Goal: Answer question/provide support

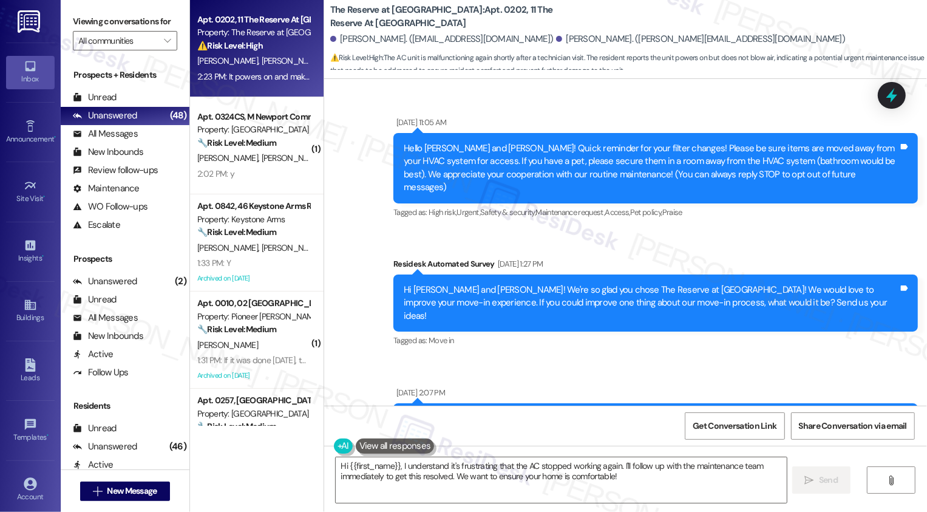
scroll to position [11519, 0]
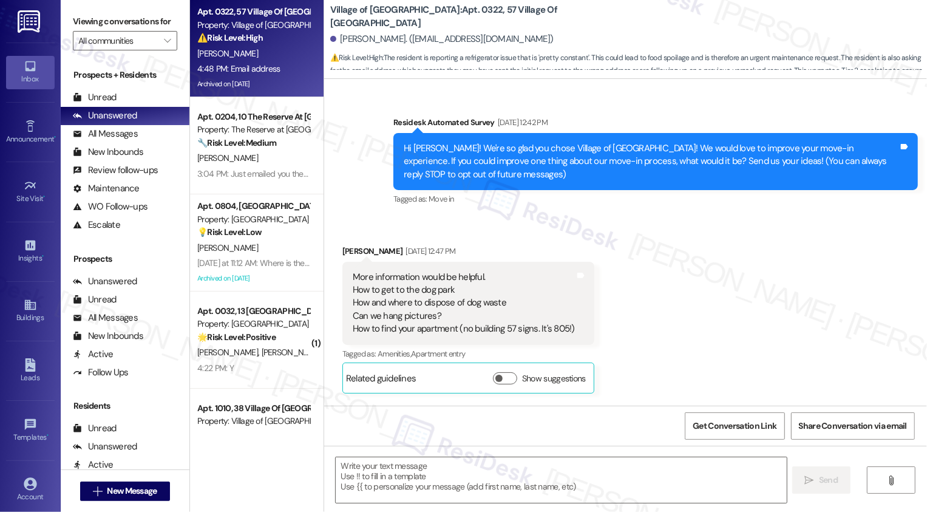
scroll to position [4510, 0]
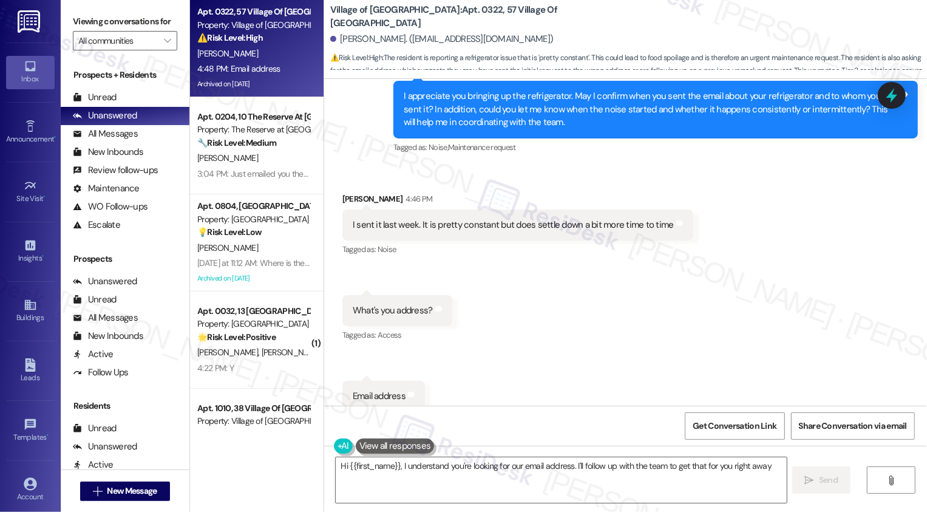
type textarea "Hi {{first_name}}, I understand you're looking for our email address. I'll foll…"
